Goal: Task Accomplishment & Management: Manage account settings

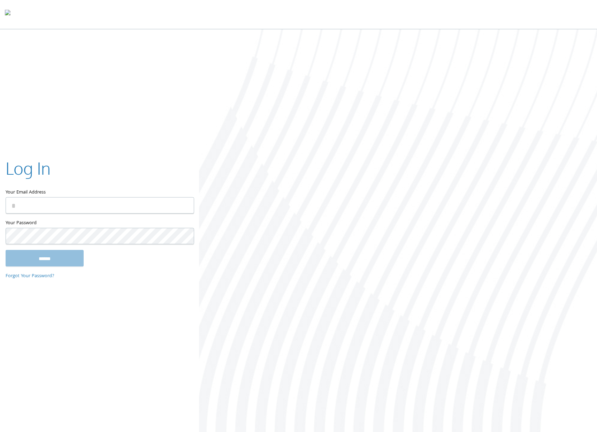
type input "**********"
click at [42, 260] on input "******" at bounding box center [45, 257] width 78 height 17
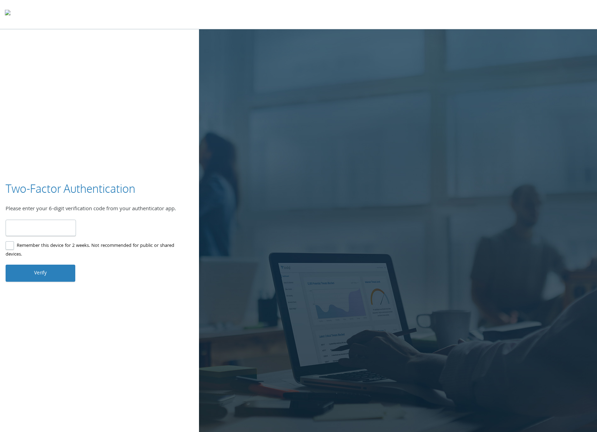
type input "******"
